Goal: Download file/media

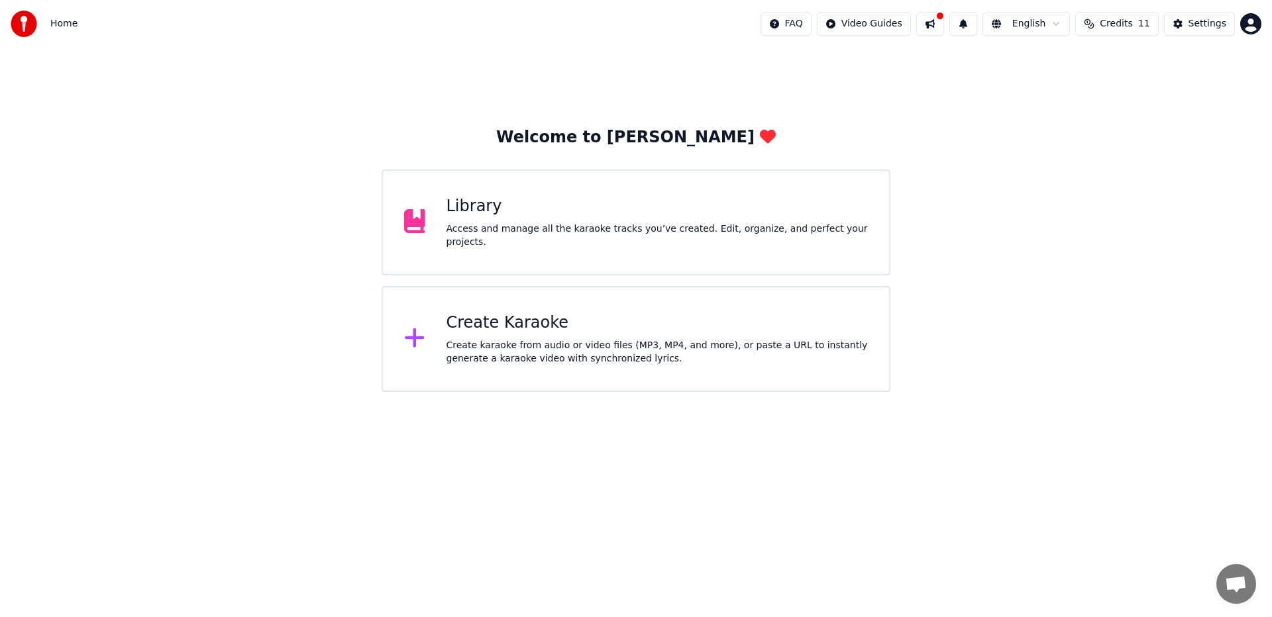
click at [598, 218] on div "Library Access and manage all the karaoke tracks you’ve created. Edit, organize…" at bounding box center [657, 222] width 422 height 53
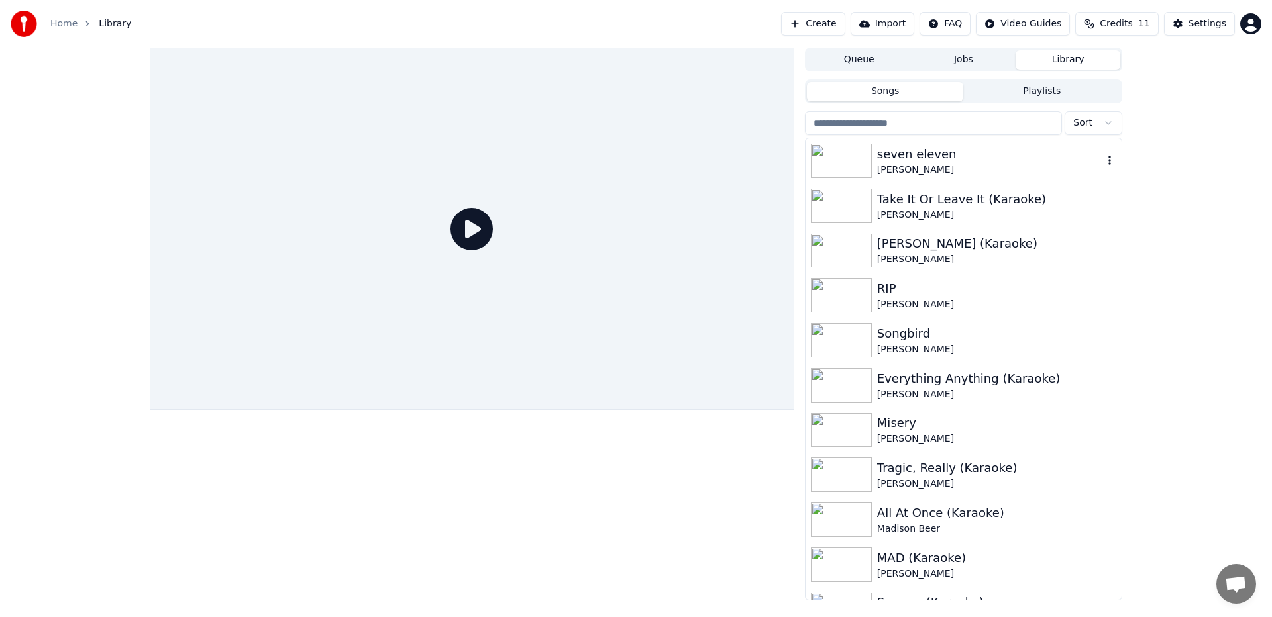
click at [874, 154] on div at bounding box center [844, 161] width 66 height 34
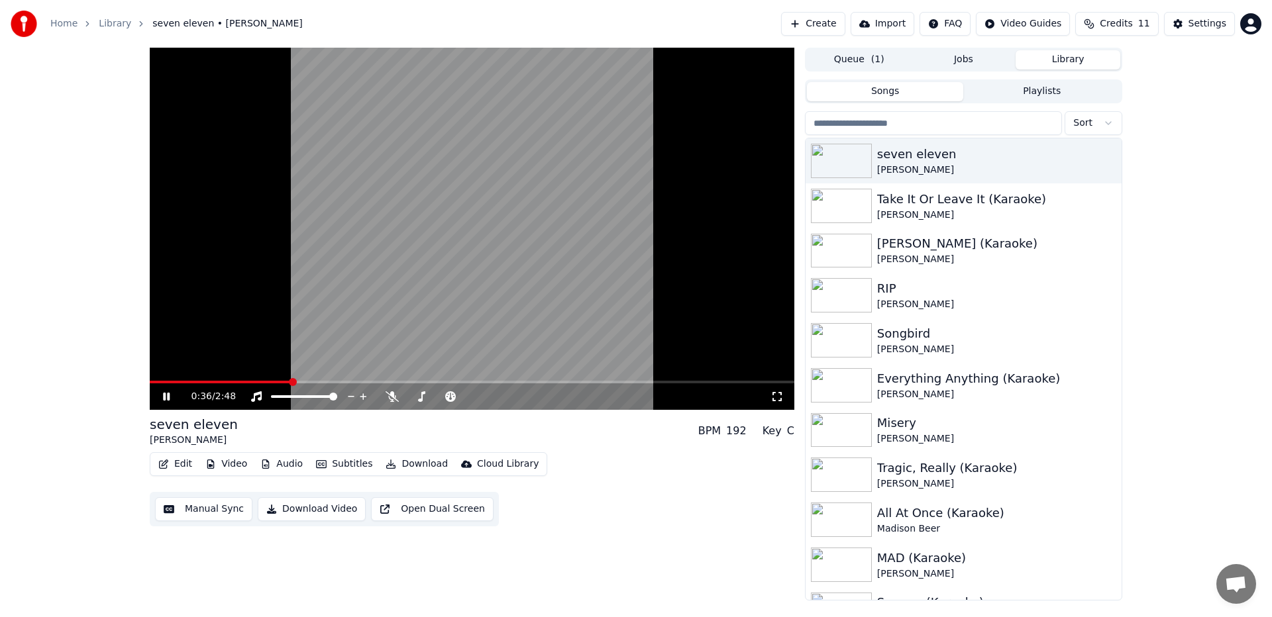
click at [580, 415] on div "seven eleven [PERSON_NAME] BPM 192 Key C" at bounding box center [472, 431] width 644 height 32
click at [410, 313] on video at bounding box center [472, 229] width 644 height 362
click at [399, 456] on button "Download" at bounding box center [416, 464] width 73 height 19
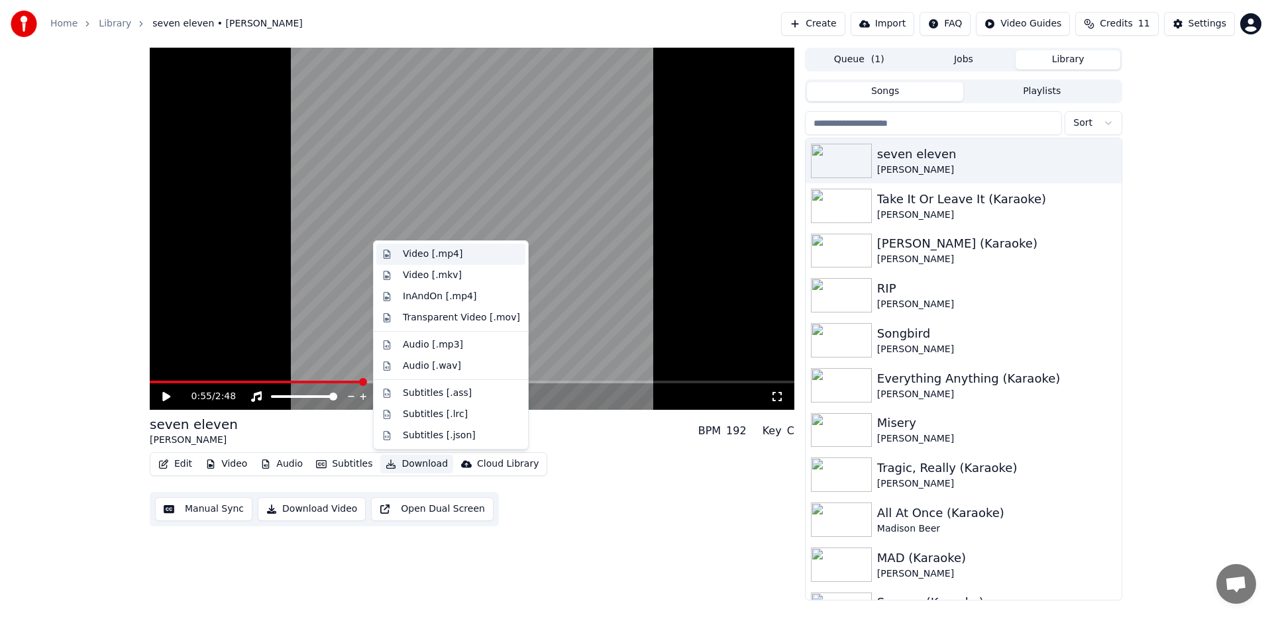
click at [458, 254] on div "Video [.mp4]" at bounding box center [461, 254] width 117 height 13
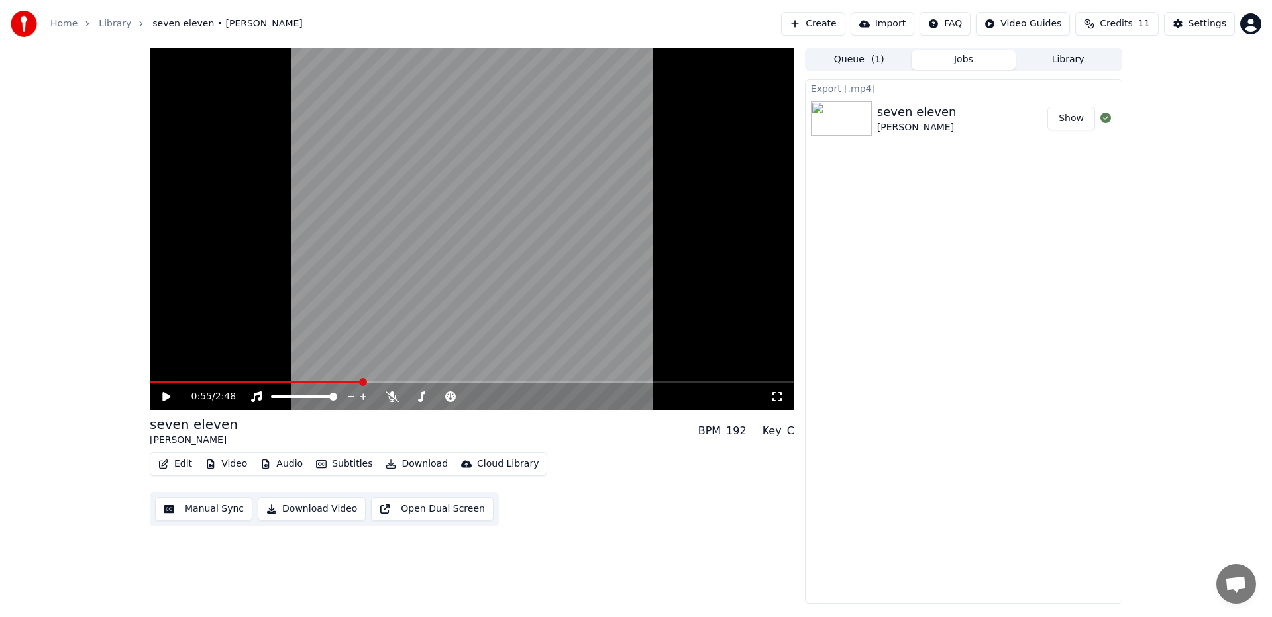
click at [1050, 117] on button "Show" at bounding box center [1071, 119] width 48 height 24
